Goal: Complete application form

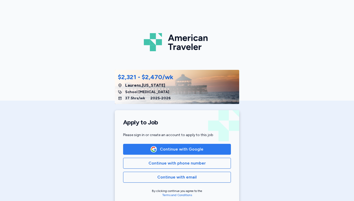
click at [168, 152] on button "Continue with Google" at bounding box center [177, 149] width 108 height 11
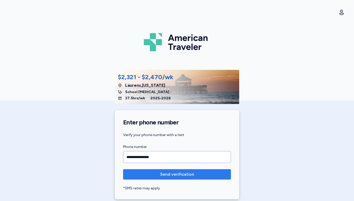
type input "**********"
click at [216, 170] on button "Send verification" at bounding box center [177, 174] width 108 height 10
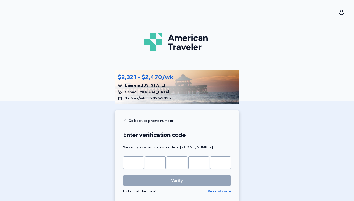
type input "*"
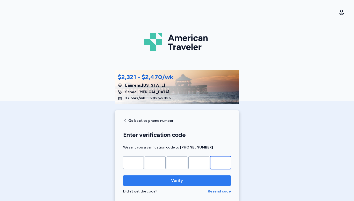
type input "*"
click at [143, 179] on span "Verify" at bounding box center [176, 181] width 99 height 6
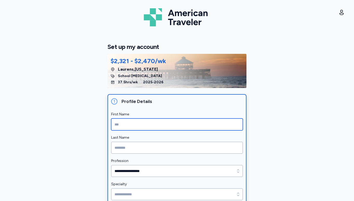
click at [143, 122] on input "First Name" at bounding box center [177, 125] width 132 height 12
type input "*******"
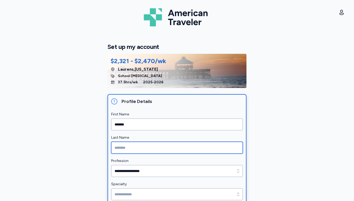
click at [146, 150] on input "Last Name" at bounding box center [177, 148] width 132 height 12
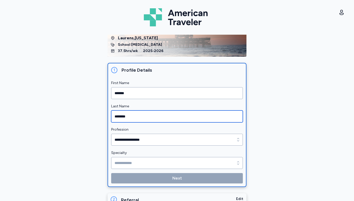
scroll to position [32, 0]
type input "********"
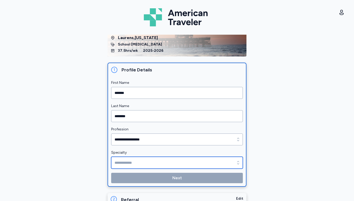
click at [141, 164] on input "Specialty" at bounding box center [177, 163] width 132 height 12
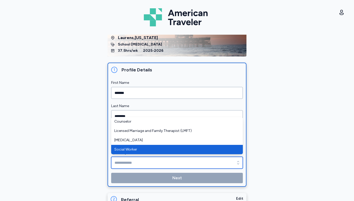
type input "**********"
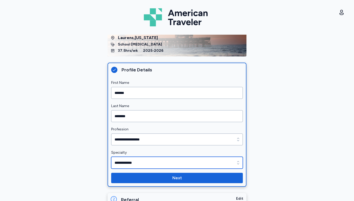
scroll to position [45, 0]
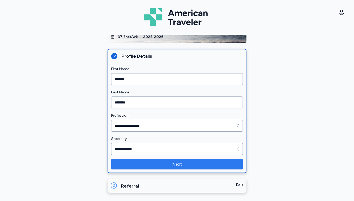
click at [206, 163] on span "Next" at bounding box center [176, 164] width 123 height 6
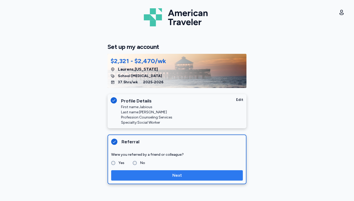
click at [153, 179] on button "Next" at bounding box center [177, 175] width 132 height 10
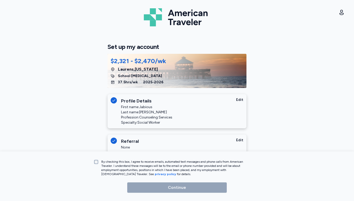
click at [98, 162] on label "By checking this box, I agree to receive emails, automated text messages and ph…" at bounding box center [174, 168] width 153 height 17
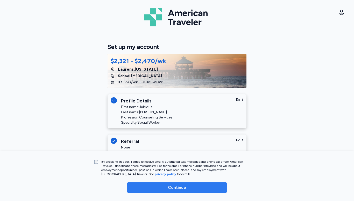
click at [156, 190] on span "Continue" at bounding box center [176, 188] width 91 height 6
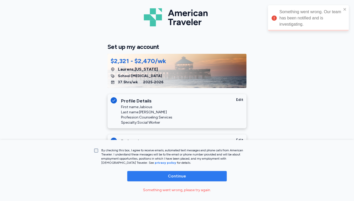
scroll to position [21, 0]
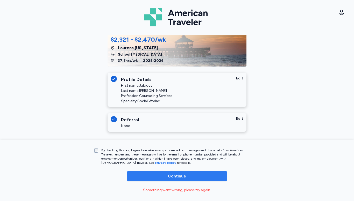
click at [196, 177] on span "Continue" at bounding box center [176, 176] width 91 height 6
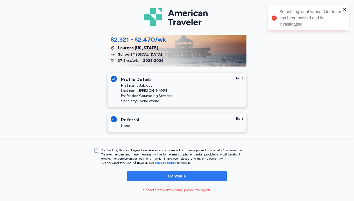
click at [346, 10] on icon "close" at bounding box center [345, 9] width 4 height 4
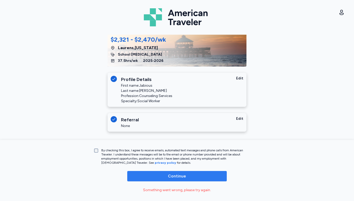
click at [176, 177] on span "Continue" at bounding box center [177, 176] width 18 height 6
